Goal: Task Accomplishment & Management: Manage account settings

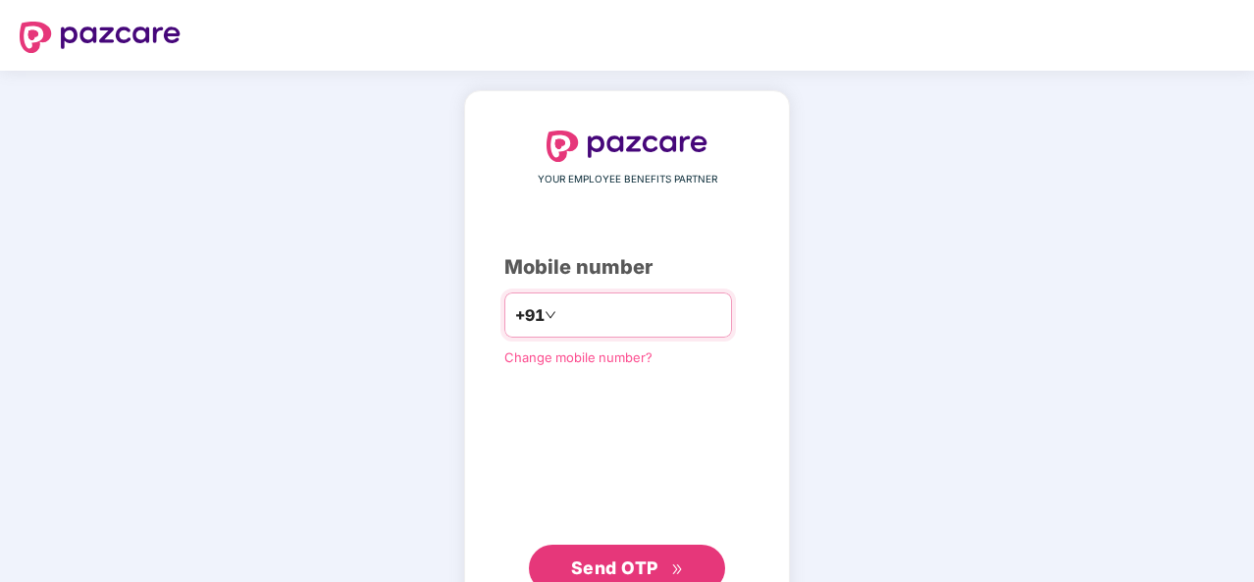
click at [589, 319] on input "number" at bounding box center [640, 314] width 161 height 31
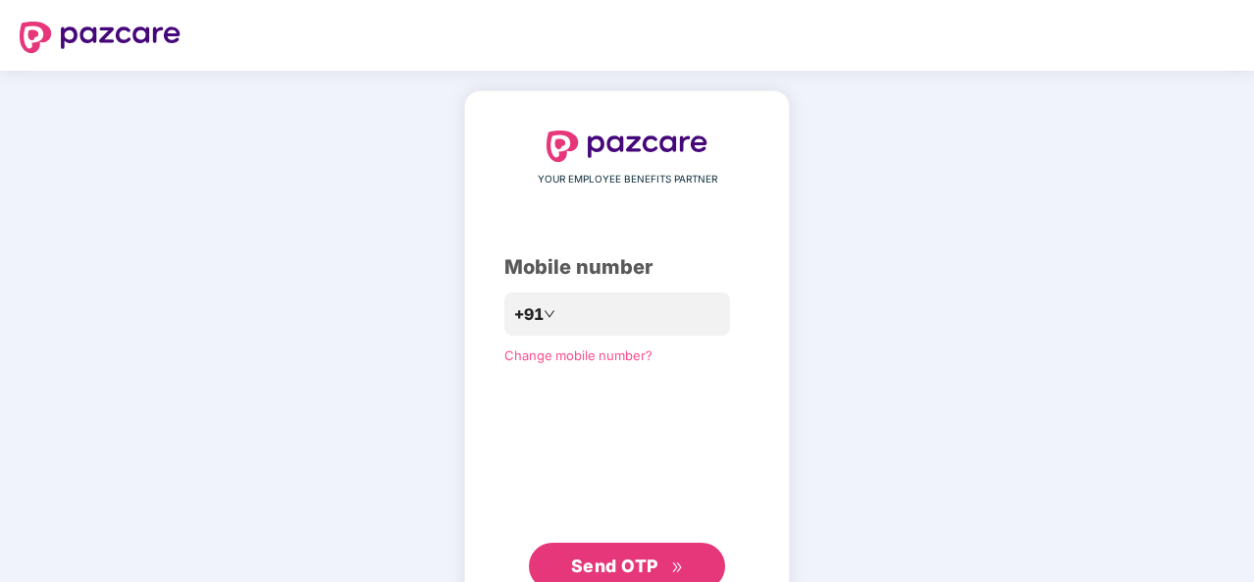
click at [616, 552] on span "Send OTP" at bounding box center [627, 565] width 113 height 27
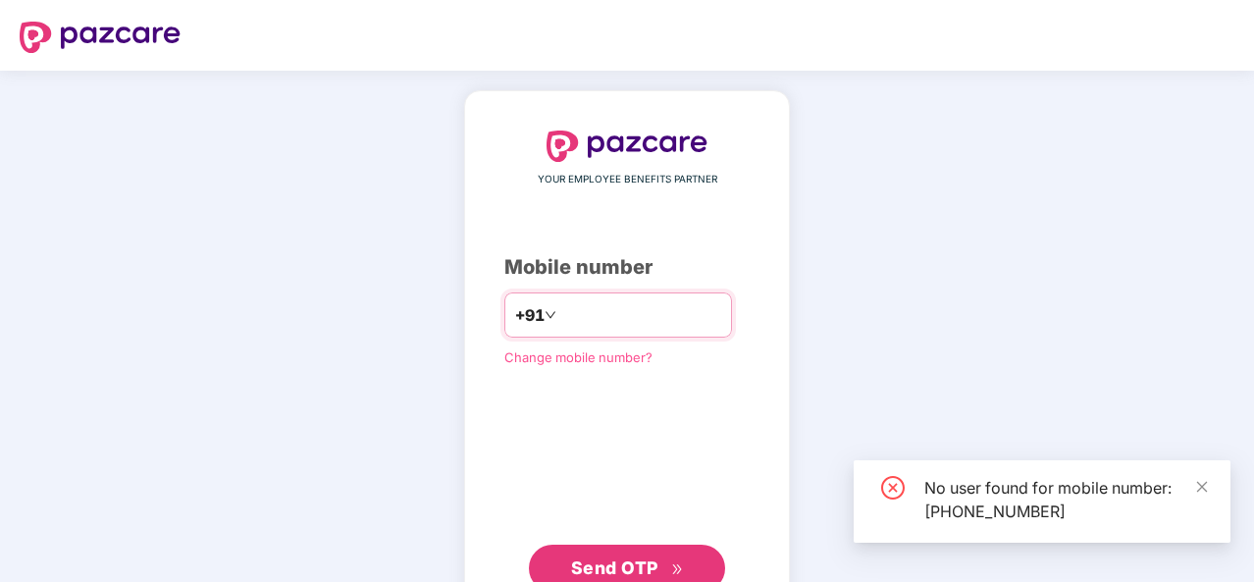
click at [645, 320] on input "**********" at bounding box center [640, 314] width 161 height 31
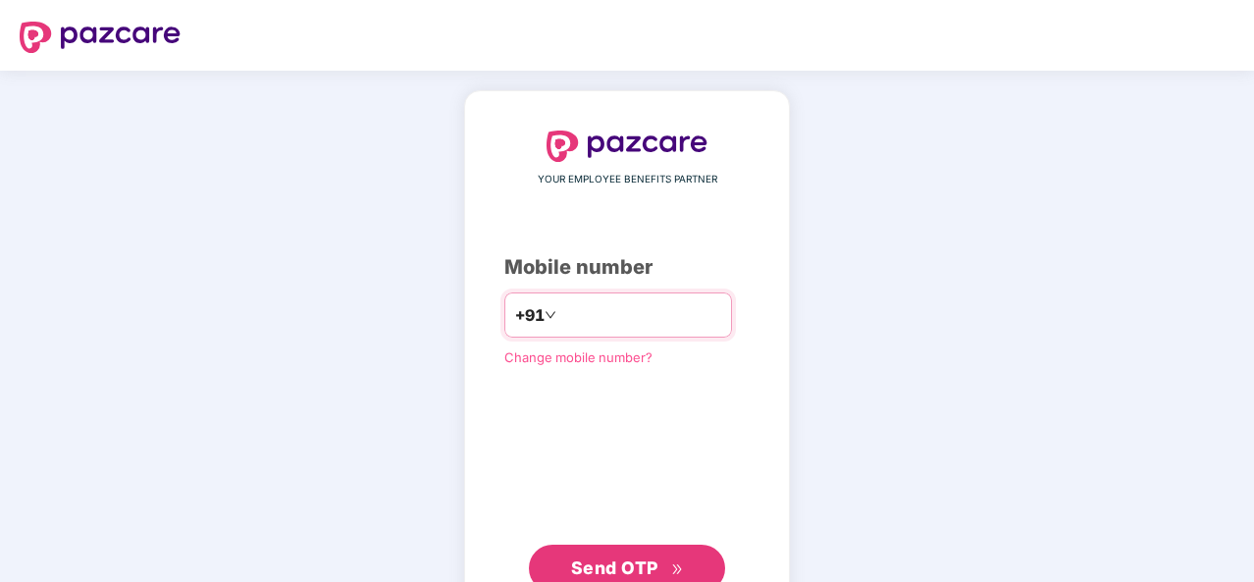
type input "*"
click at [595, 315] on input "number" at bounding box center [640, 314] width 161 height 31
paste input "*"
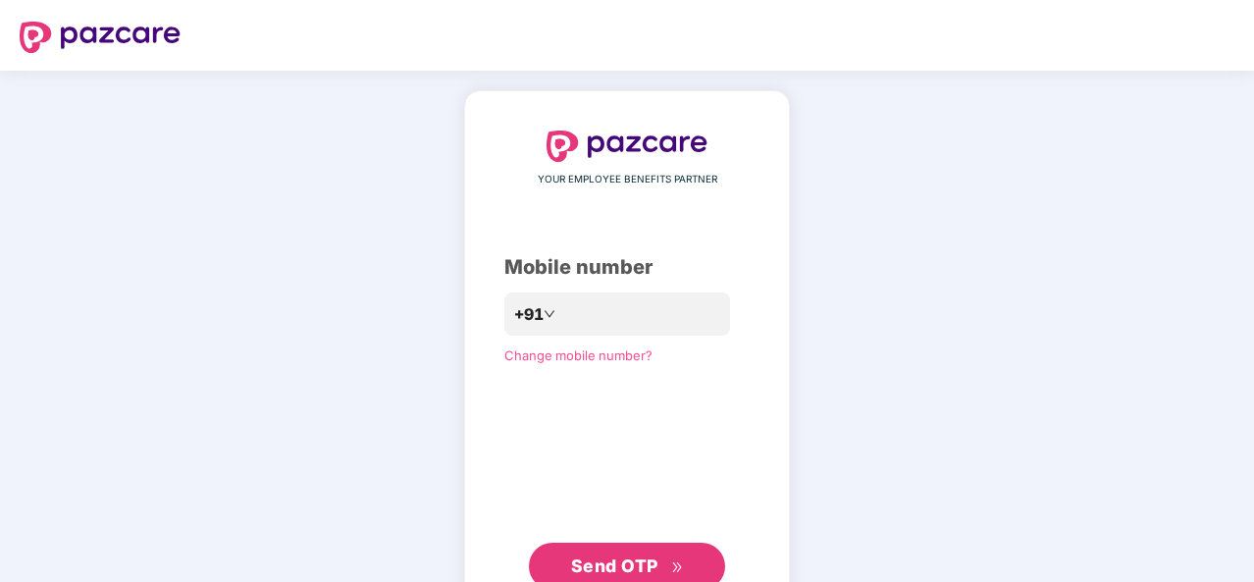
click at [611, 562] on span "Send OTP" at bounding box center [614, 565] width 87 height 21
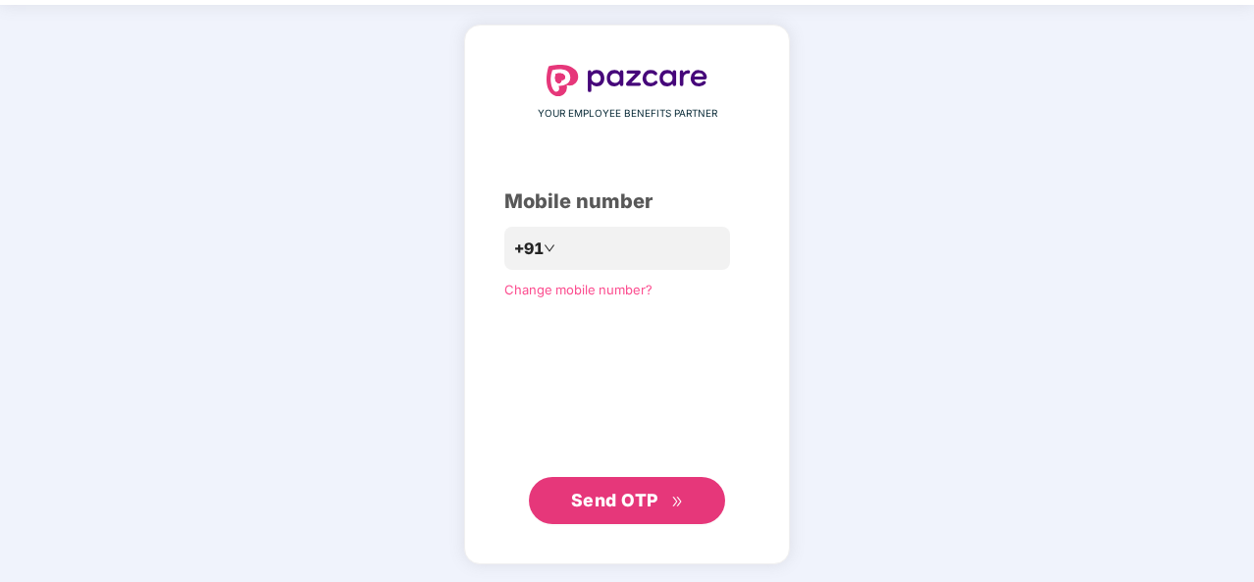
click at [614, 487] on span "Send OTP" at bounding box center [627, 500] width 113 height 27
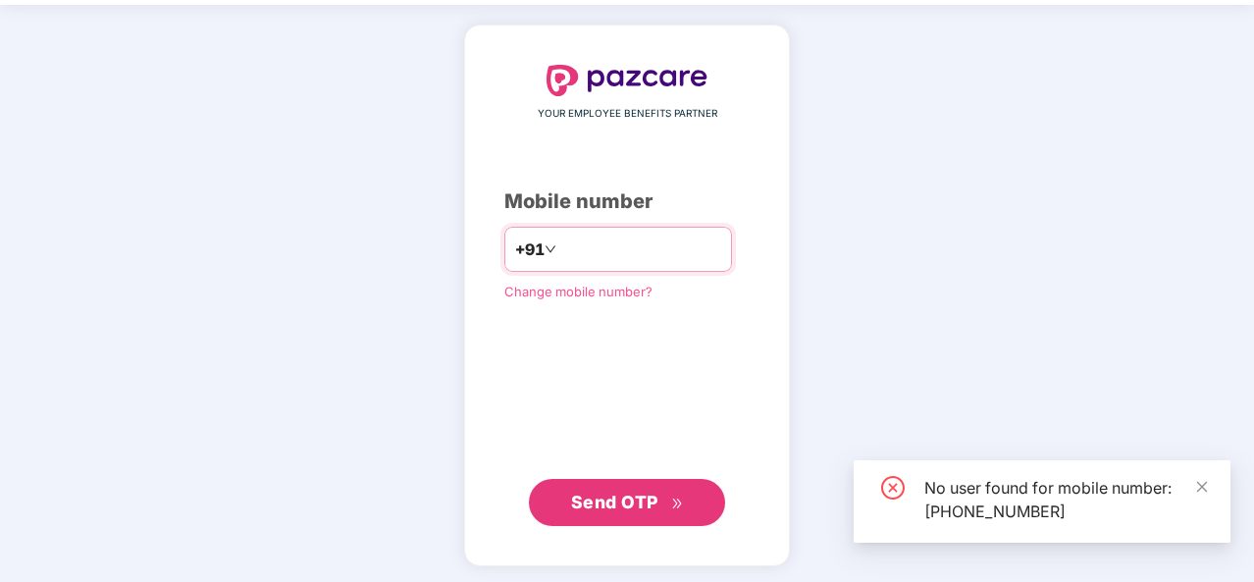
drag, startPoint x: 662, startPoint y: 239, endPoint x: 510, endPoint y: 244, distance: 152.1
click at [510, 244] on div "**********" at bounding box center [618, 249] width 228 height 45
click at [683, 243] on input "**********" at bounding box center [640, 248] width 161 height 31
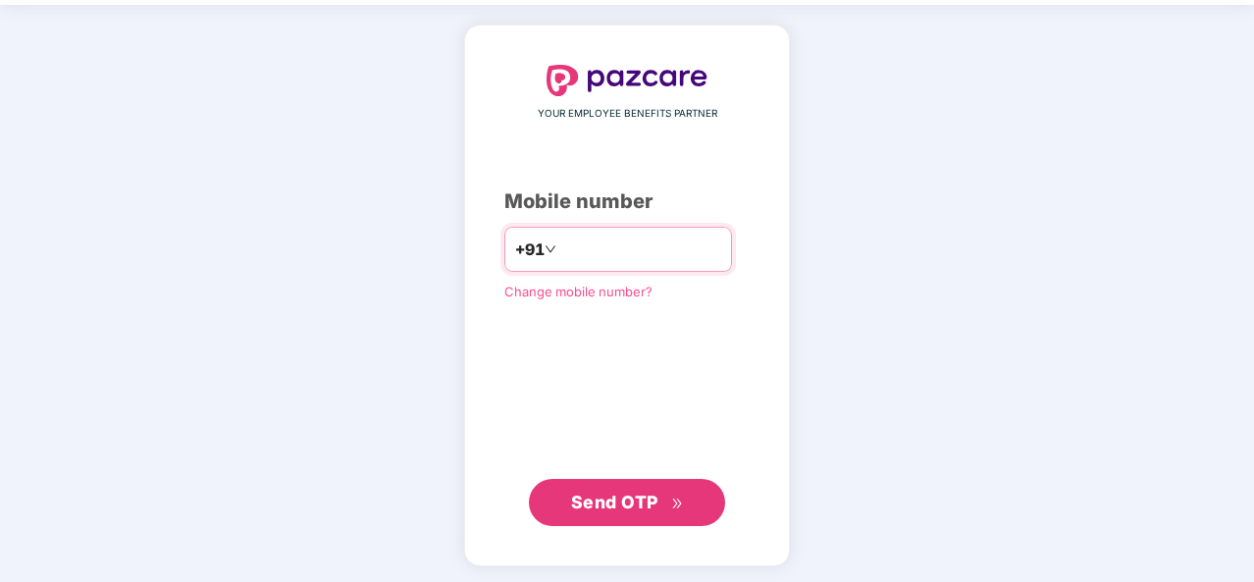
type input "*"
type input "**********"
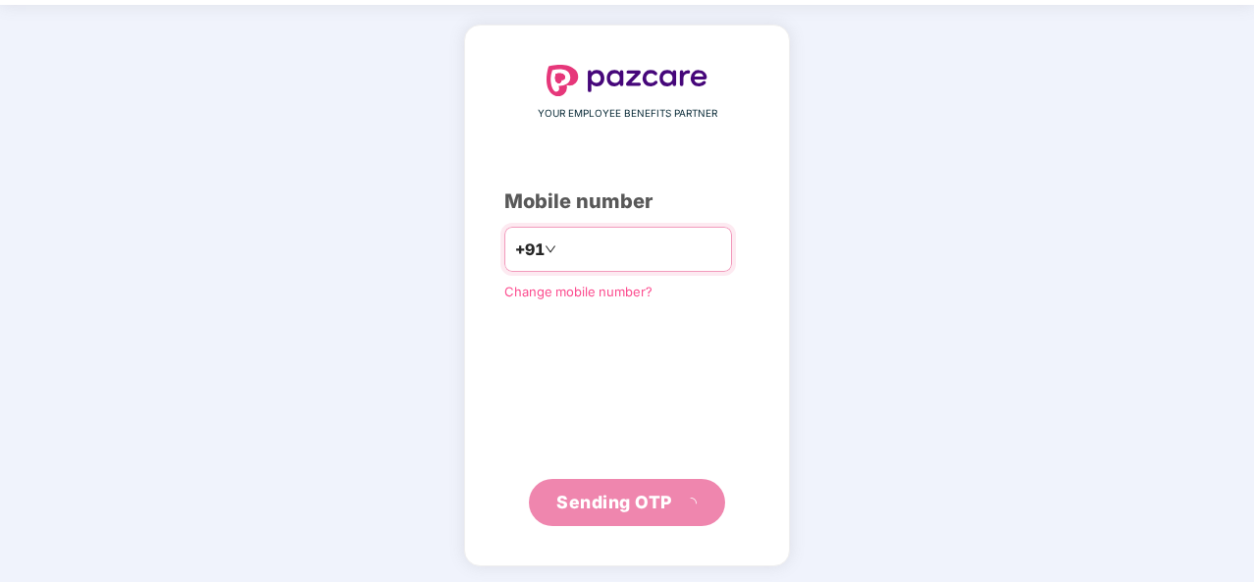
scroll to position [57, 0]
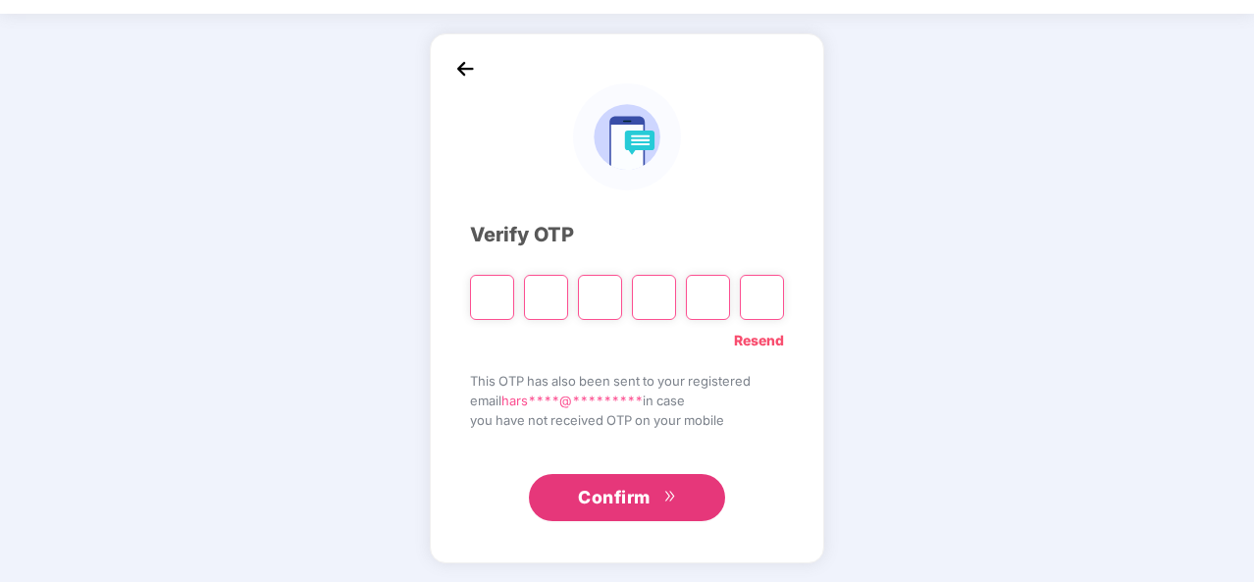
paste input "*"
type input "*"
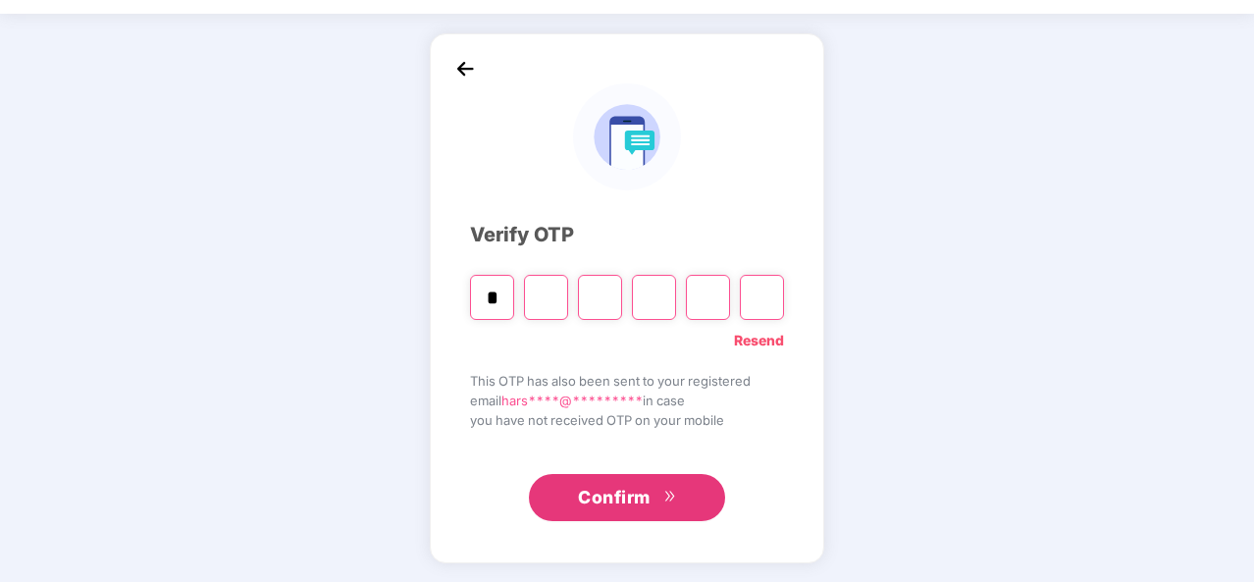
type input "*"
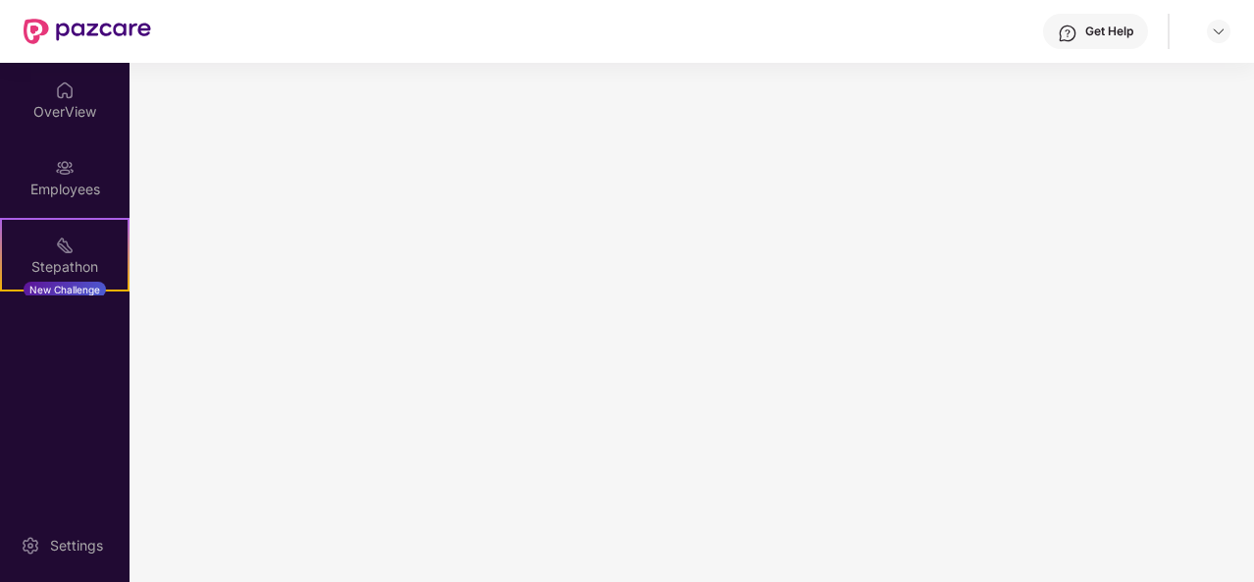
scroll to position [0, 0]
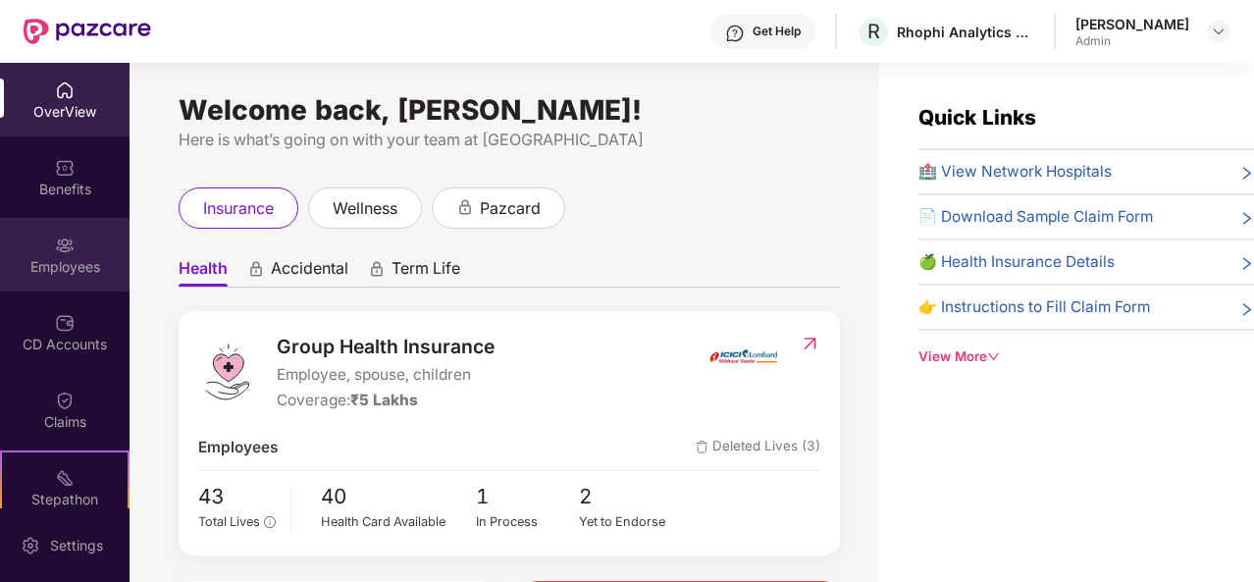
click at [31, 271] on div "Employees" at bounding box center [64, 267] width 129 height 20
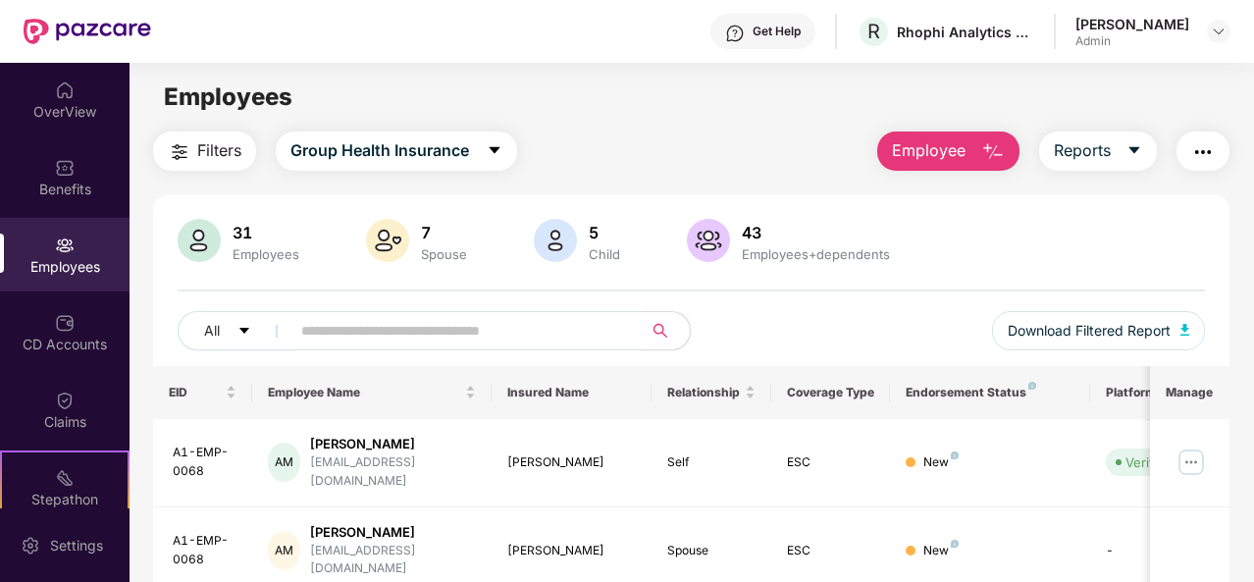
click at [498, 331] on input "text" at bounding box center [458, 330] width 315 height 29
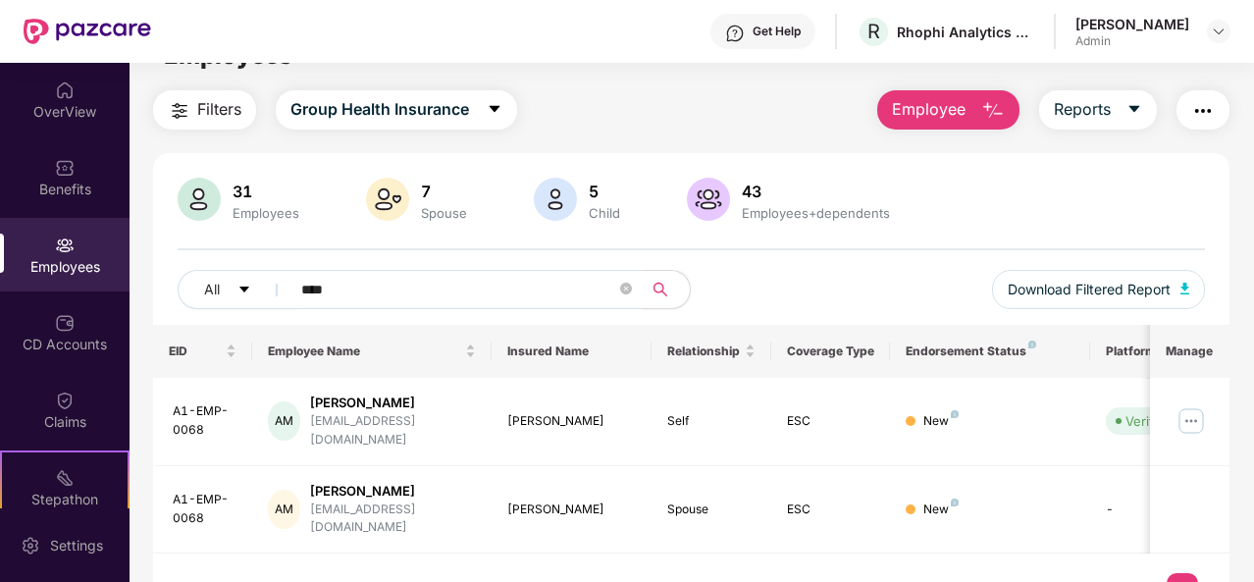
scroll to position [63, 0]
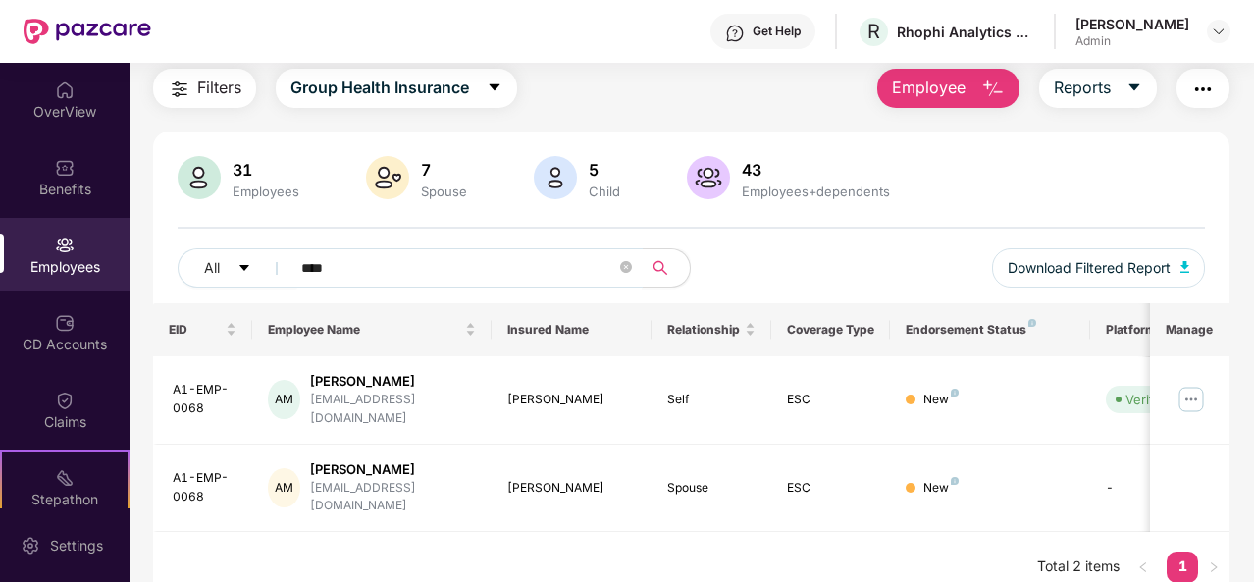
type input "****"
click at [968, 85] on button "Employee" at bounding box center [948, 88] width 142 height 39
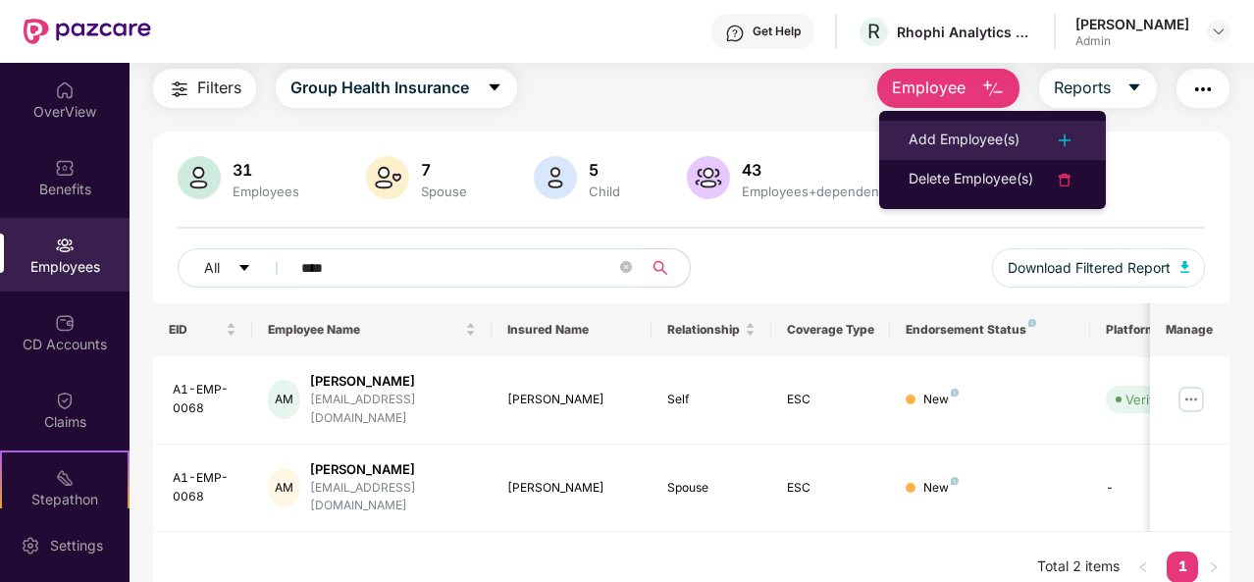
click at [969, 148] on div "Add Employee(s)" at bounding box center [963, 141] width 111 height 24
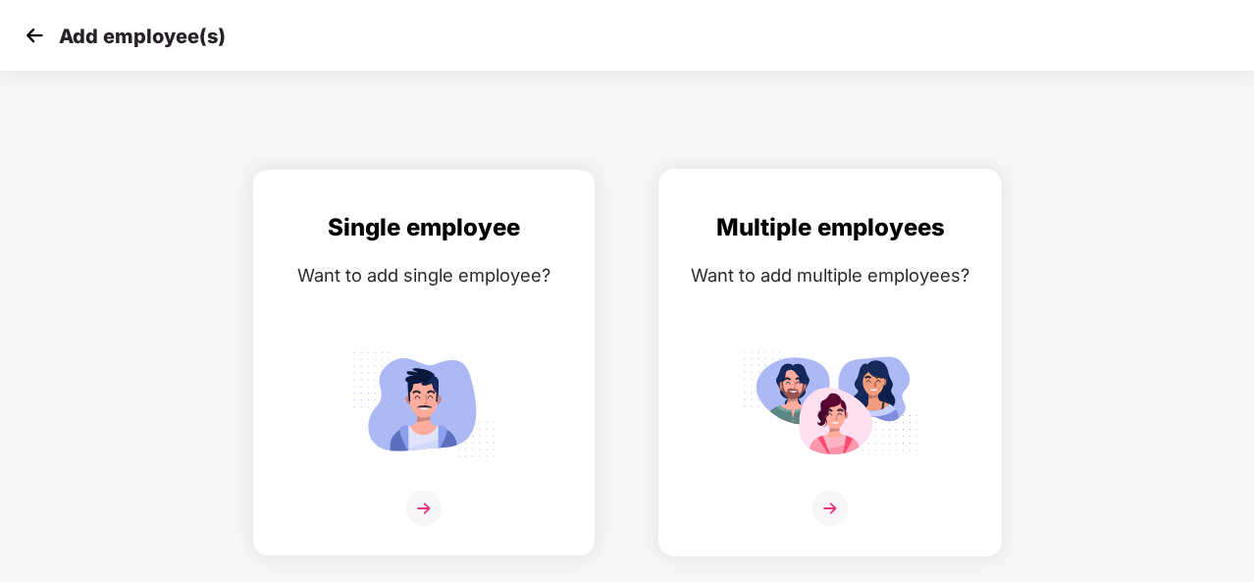
click at [833, 511] on img at bounding box center [829, 508] width 35 height 35
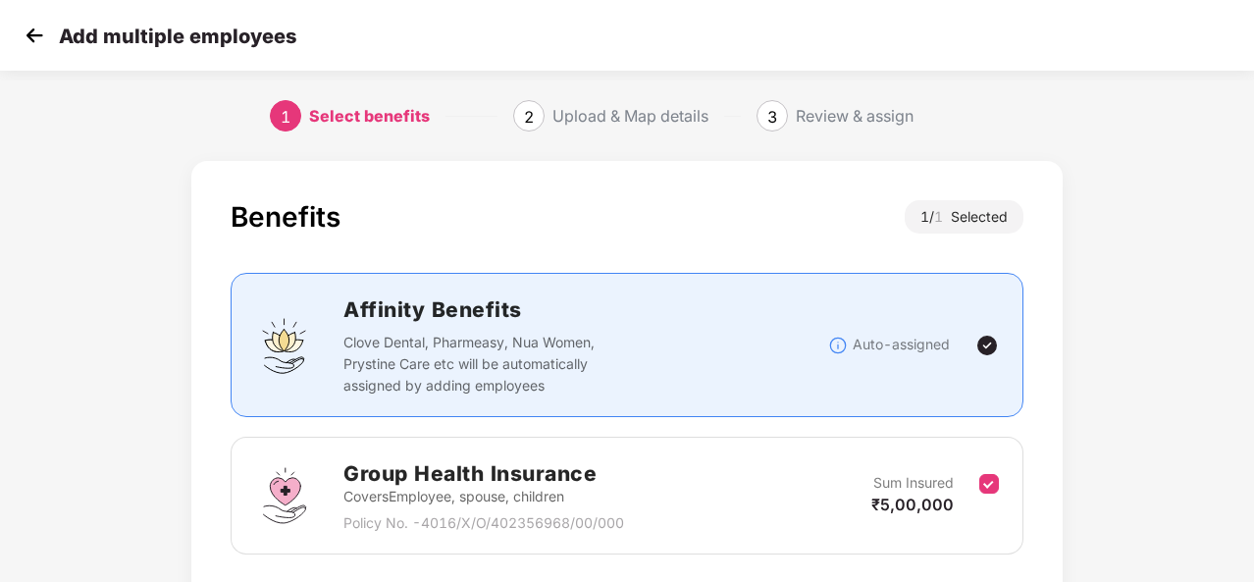
click at [1124, 350] on div "Benefits 1 / 1 Selected Affinity Benefits Clove Dental, Pharmeasy, Nua Women, P…" at bounding box center [627, 438] width 1045 height 574
